Goal: Register for event/course

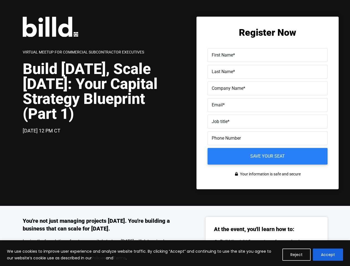
click at [175, 133] on div "[DATE] 12 PM CT" at bounding box center [99, 131] width 152 height 8
click at [297, 255] on button "Reject" at bounding box center [296, 255] width 28 height 12
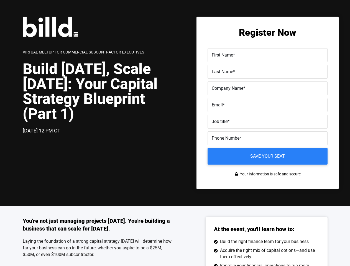
click at [328, 255] on div "You're not just managing projects [DATE]. You're building a business that can s…" at bounding box center [175, 270] width 350 height 128
click at [267, 106] on label "Email *" at bounding box center [268, 105] width 112 height 8
click at [267, 106] on input "Email *" at bounding box center [268, 105] width 120 height 14
